Goal: Information Seeking & Learning: Learn about a topic

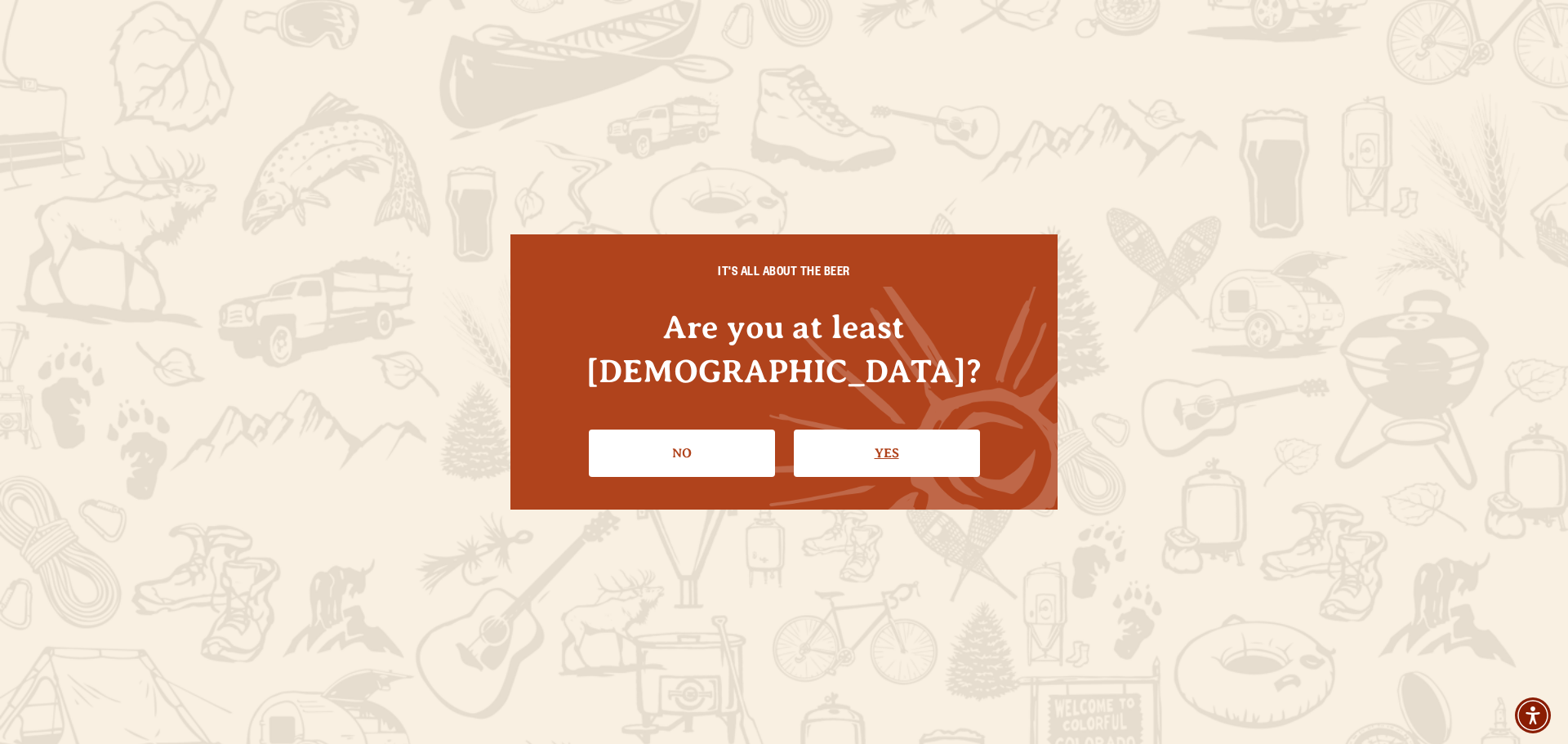
click at [903, 447] on link "Yes" at bounding box center [886, 453] width 186 height 47
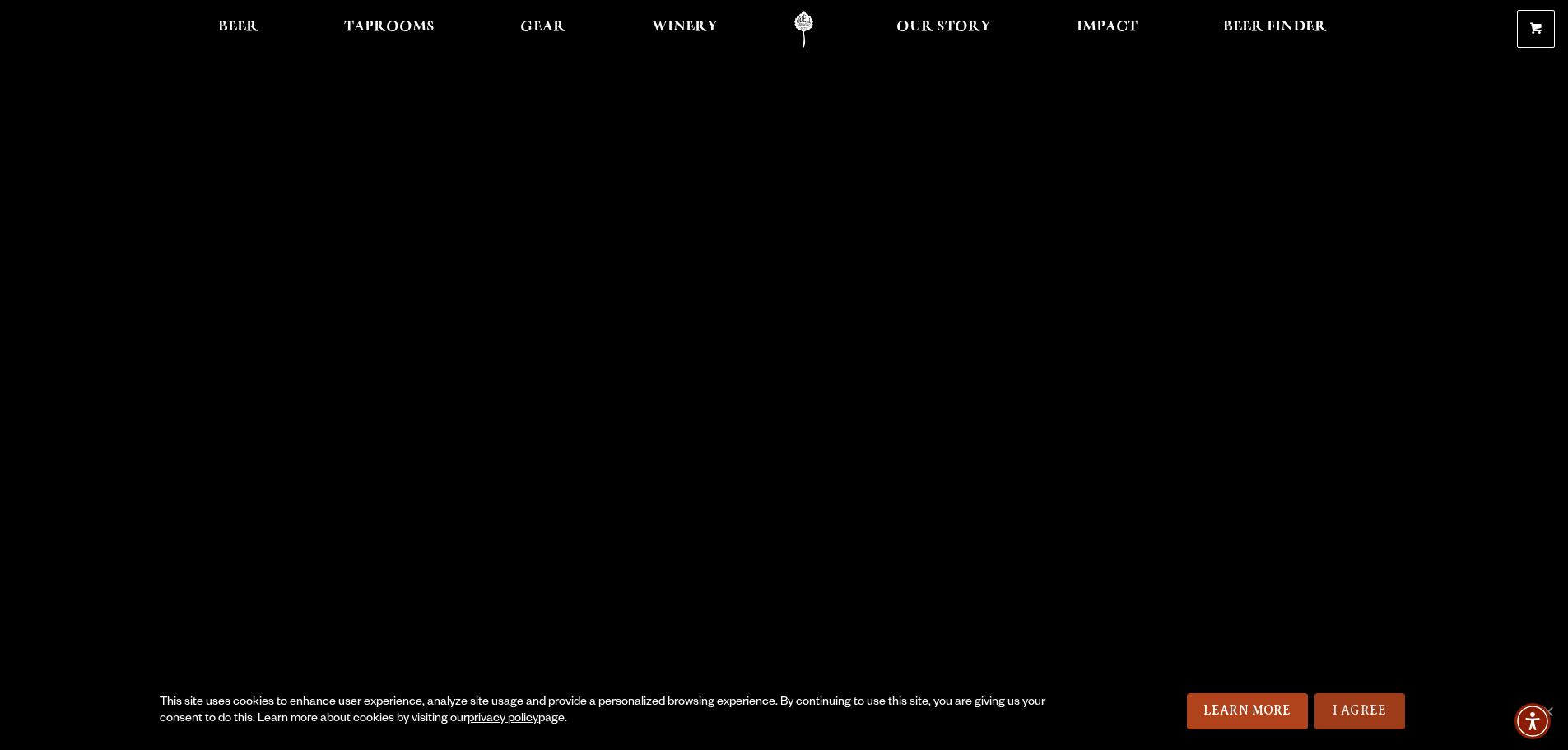
click at [1359, 702] on link "I Agree" at bounding box center [1360, 711] width 91 height 36
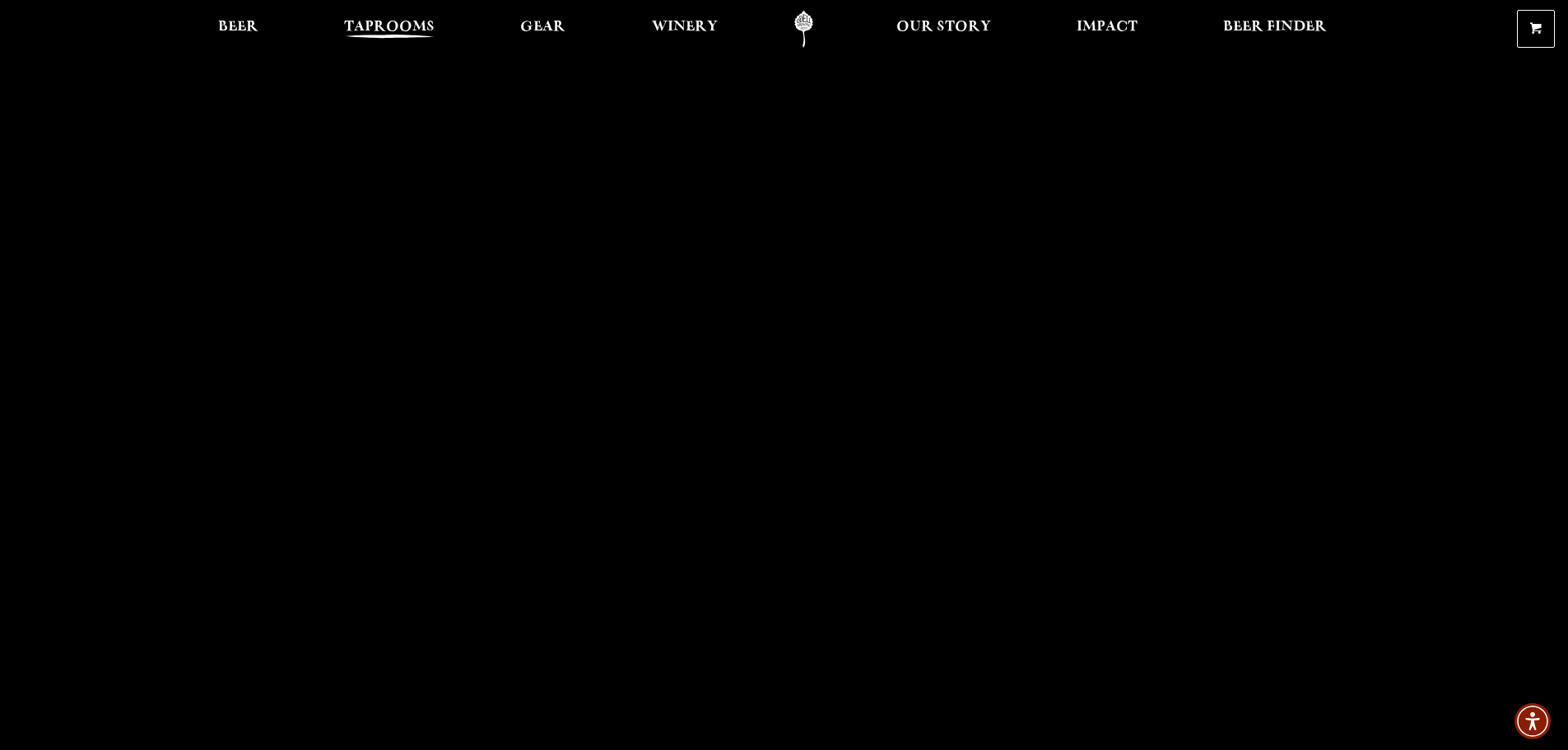
click at [391, 30] on span "Taprooms" at bounding box center [389, 27] width 91 height 13
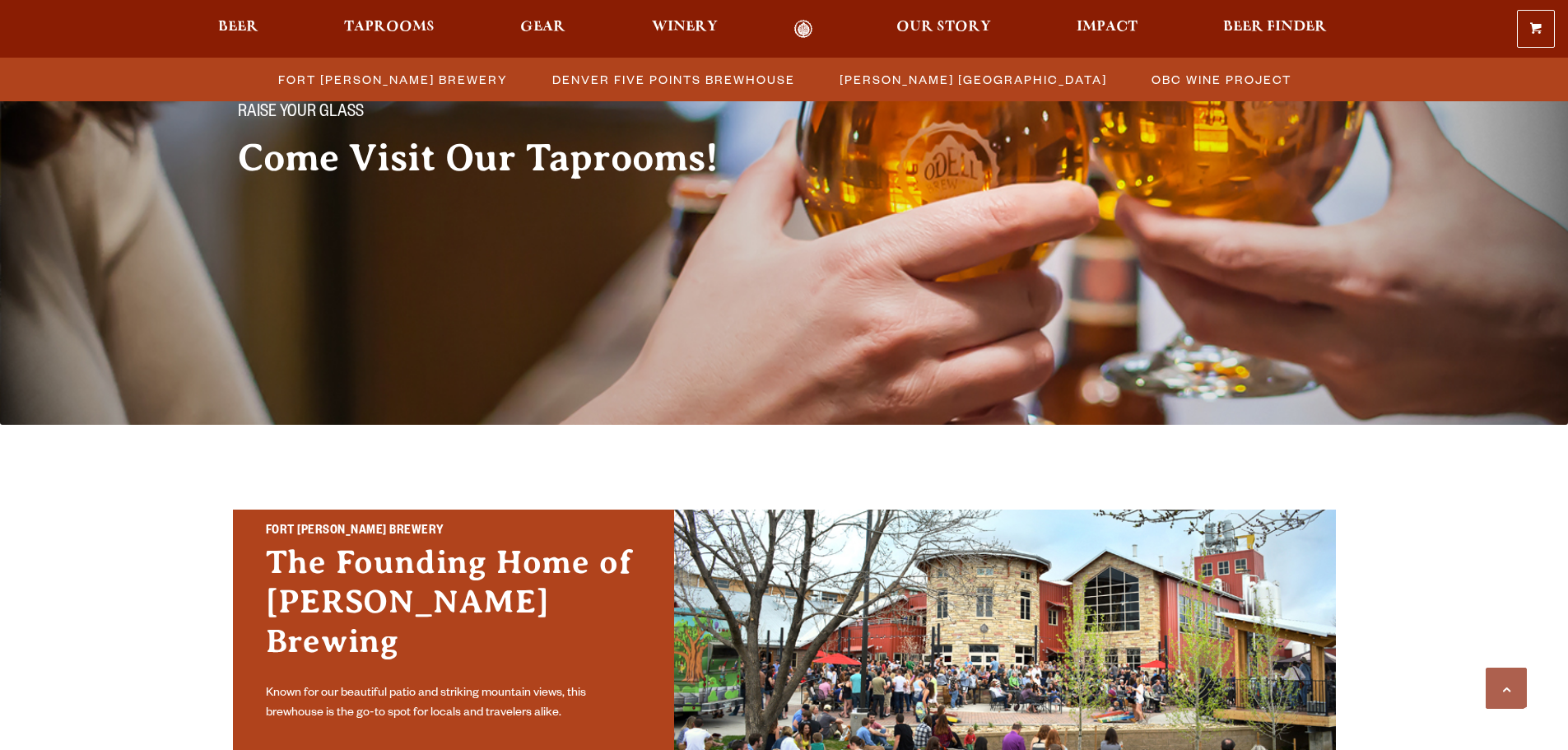
scroll to position [576, 0]
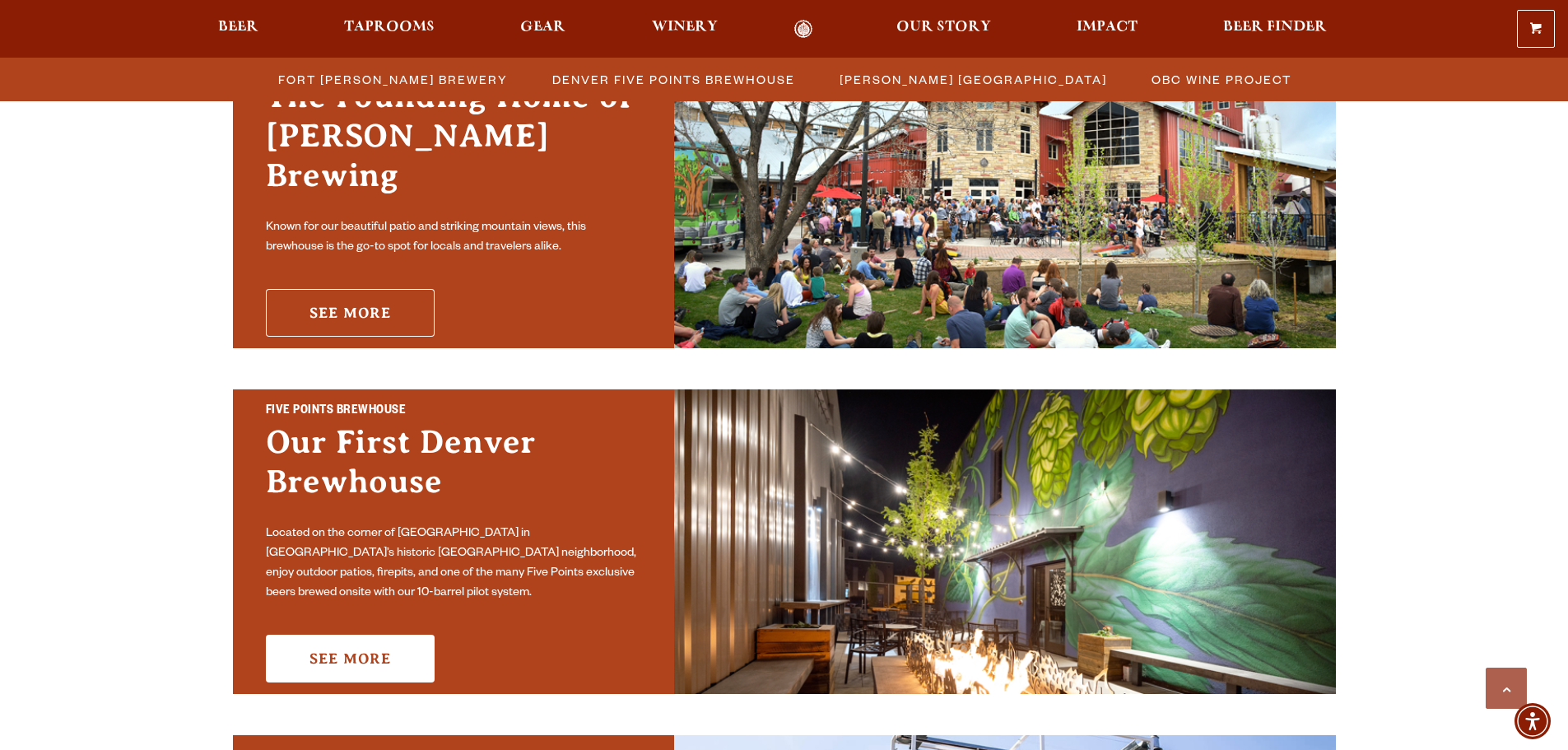
click at [340, 297] on link "See More" at bounding box center [350, 312] width 168 height 48
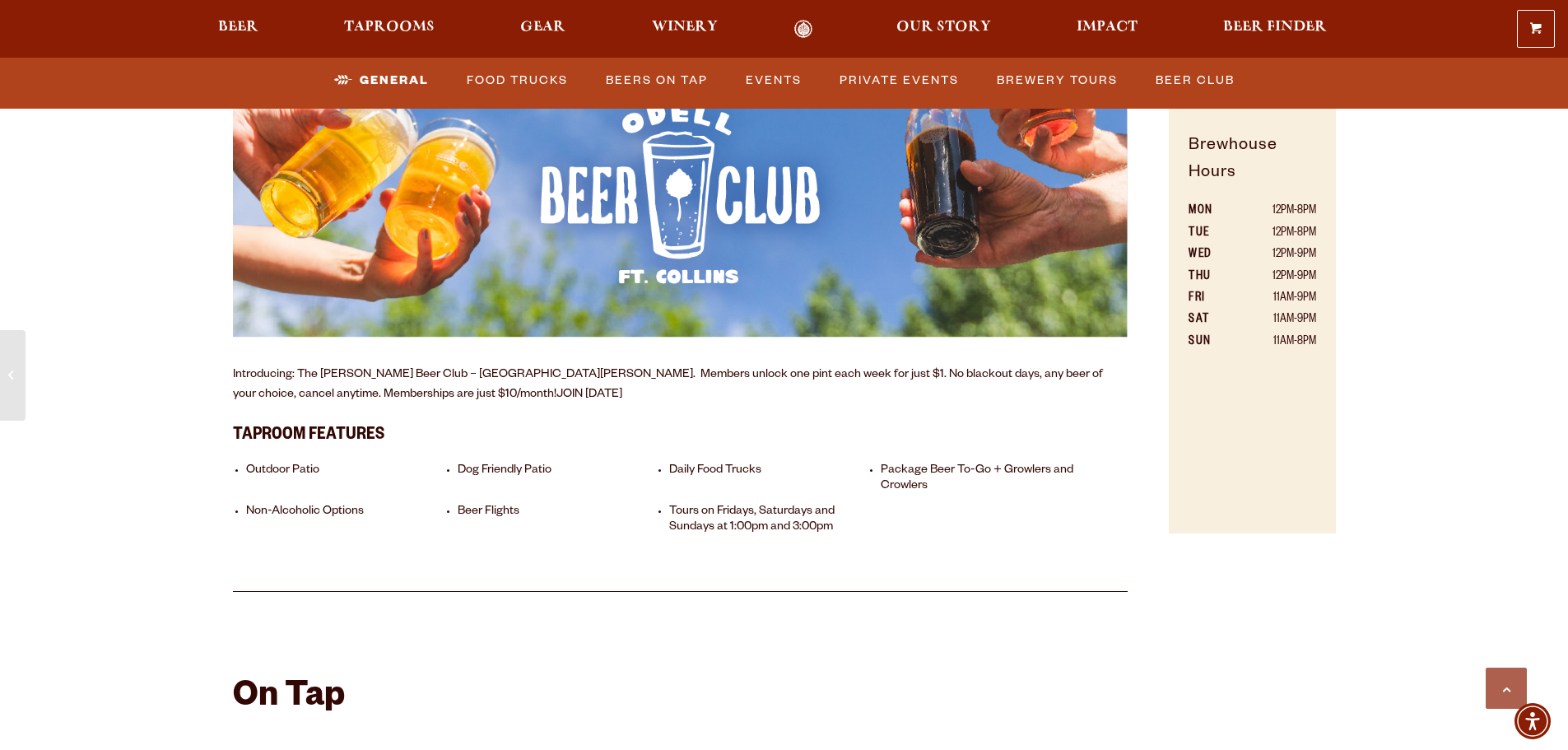
scroll to position [1235, 0]
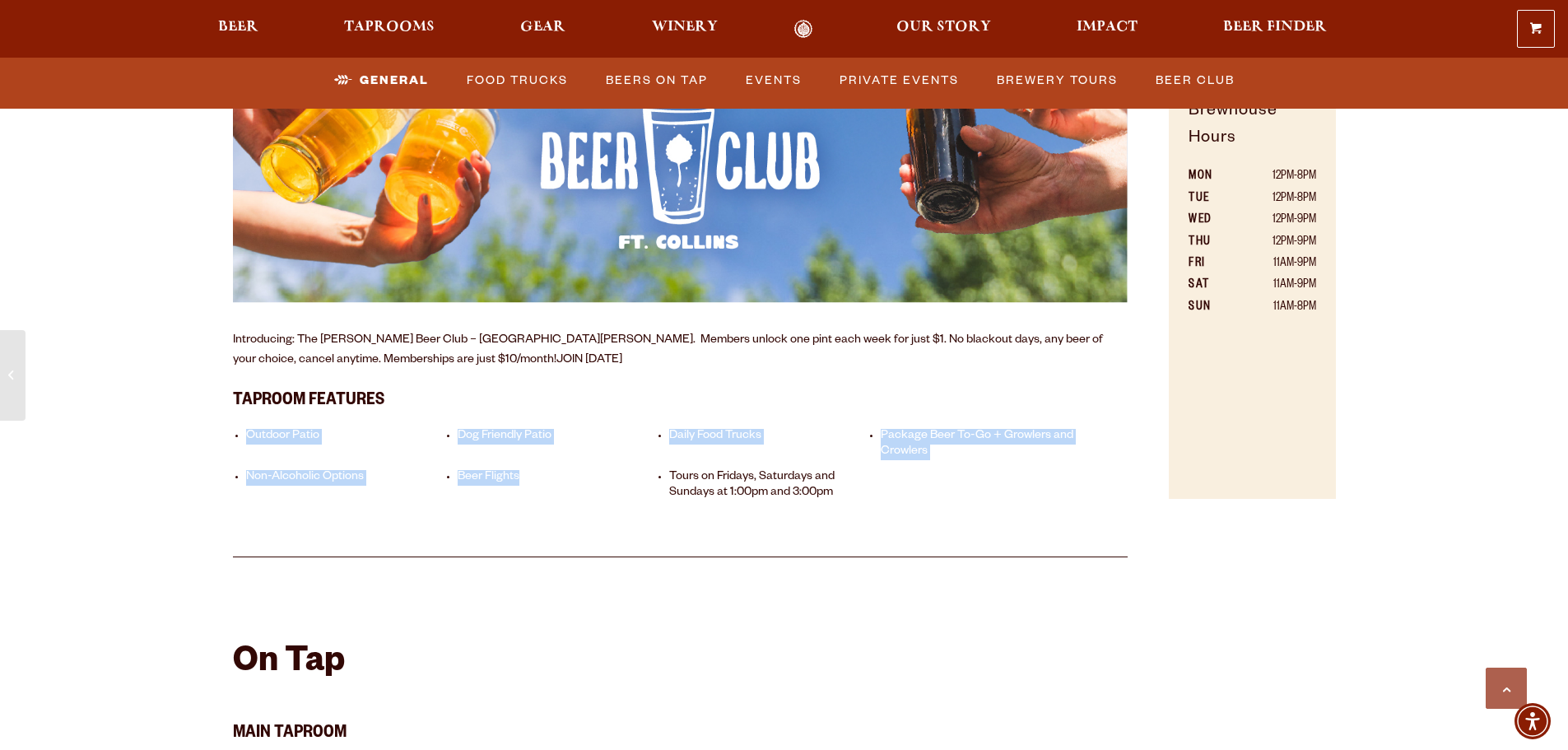
drag, startPoint x: 229, startPoint y: 415, endPoint x: 550, endPoint y: 462, distance: 324.4
click at [549, 462] on div "Brewhouse Overview Nestled in the Front Range of Northern Colorado, our Fort Co…" at bounding box center [681, 130] width 978 height 855
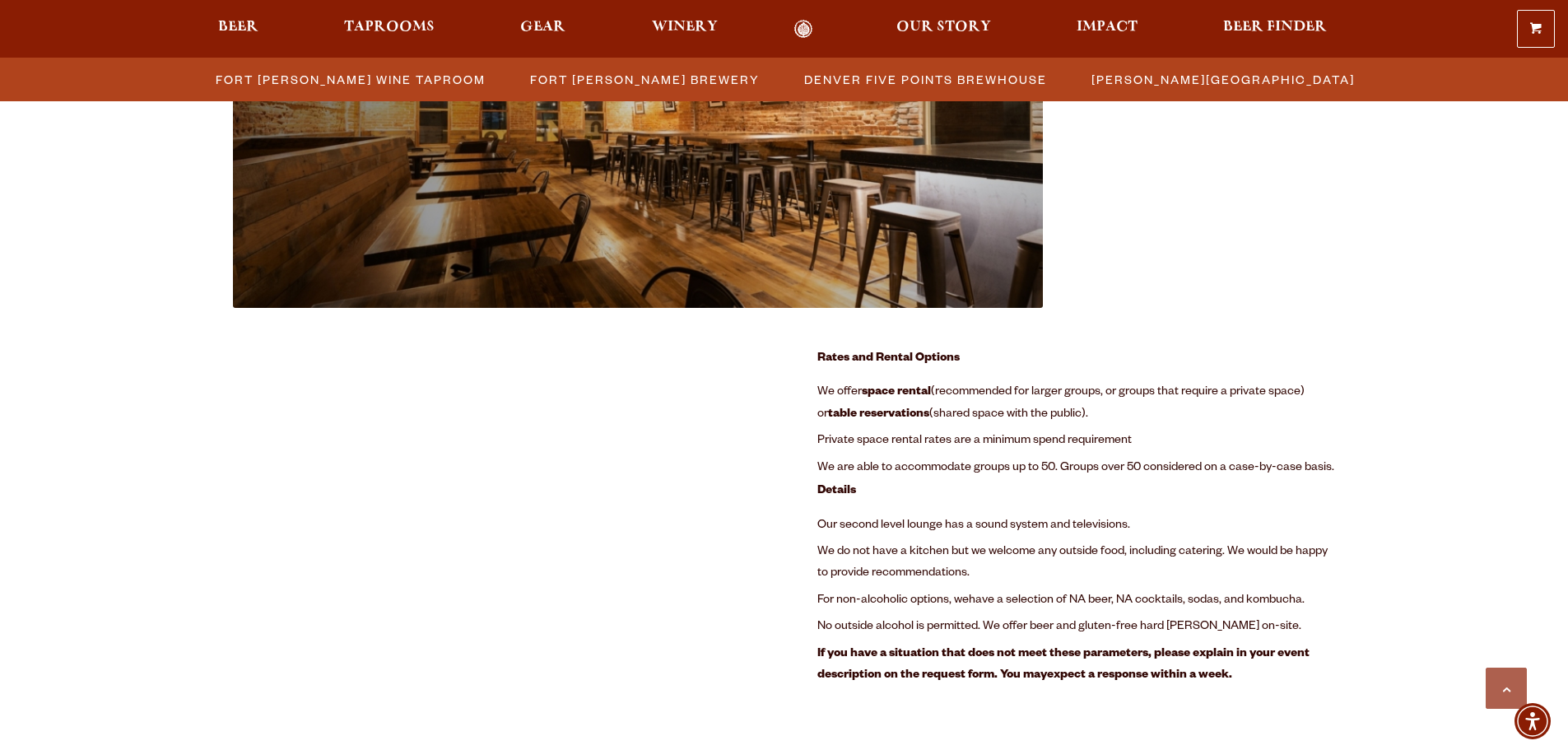
scroll to position [1952, 0]
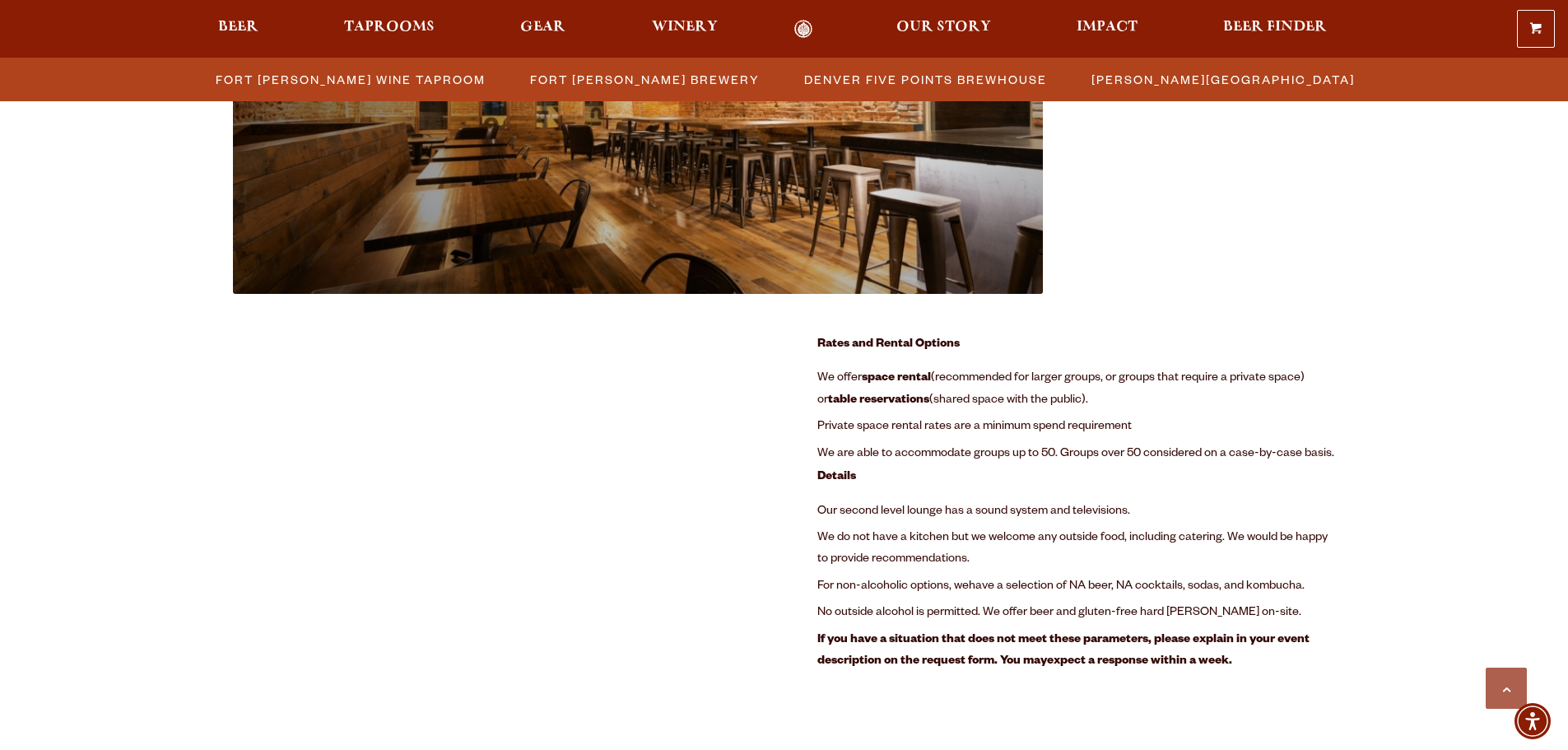
drag, startPoint x: 924, startPoint y: 398, endPoint x: 1184, endPoint y: 402, distance: 260.0
click at [1184, 402] on li "We offer space rental (recommended for larger groups, or groups that require a …" at bounding box center [1076, 390] width 518 height 48
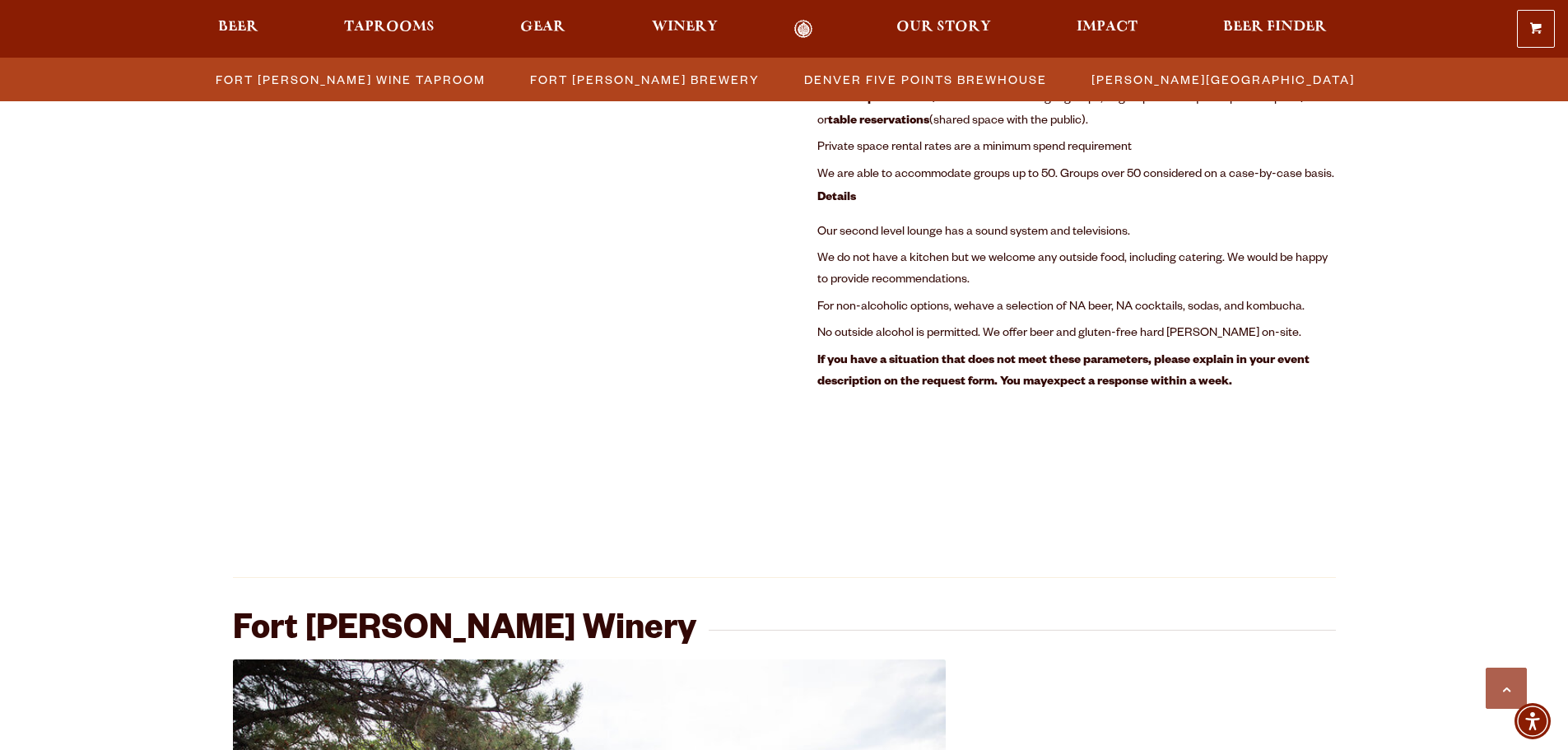
scroll to position [2281, 0]
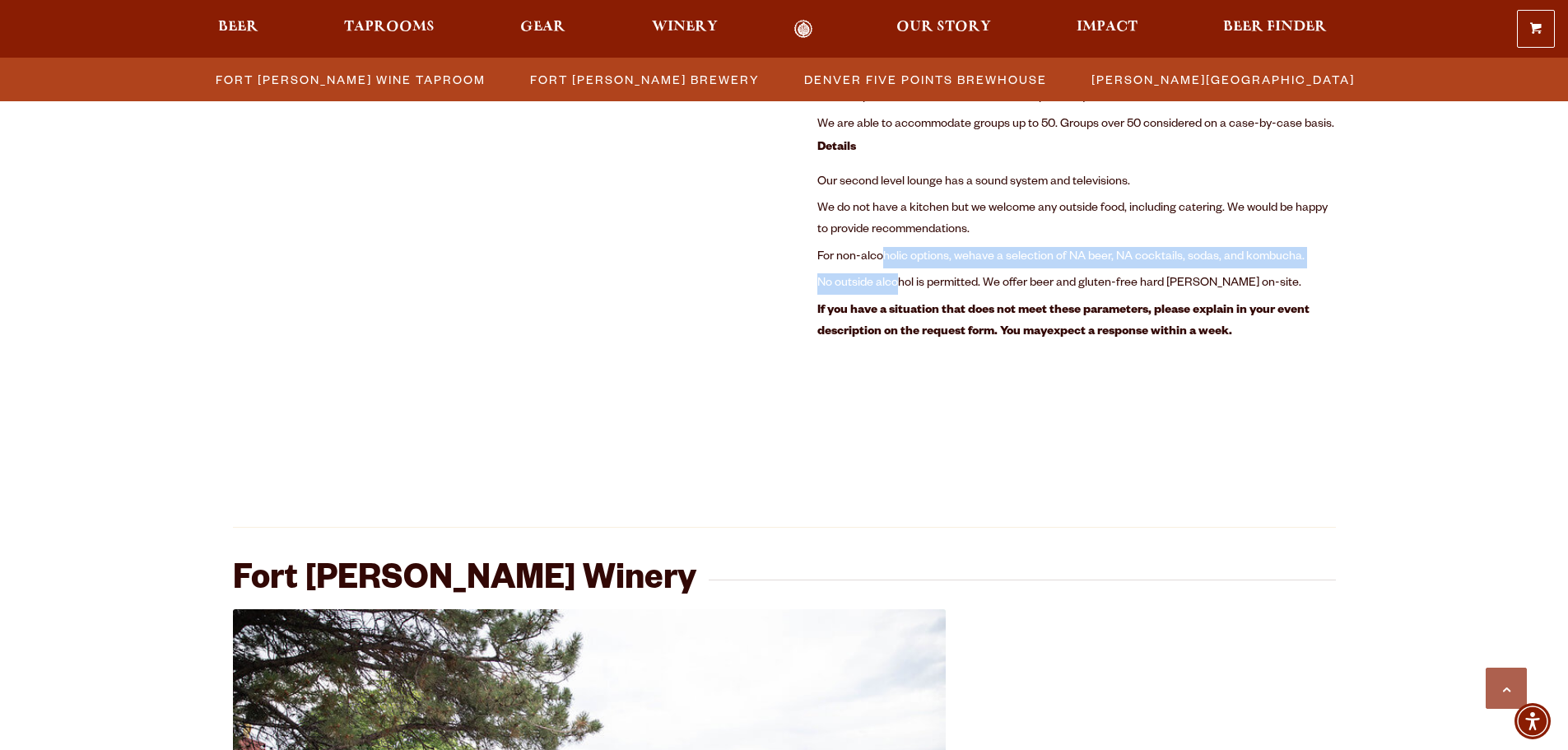
drag, startPoint x: 897, startPoint y: 274, endPoint x: 881, endPoint y: 254, distance: 25.6
click at [881, 254] on ul "Our second level lounge has a sound system and televisions. We do not have a ki…" at bounding box center [1076, 257] width 518 height 177
